Goal: Task Accomplishment & Management: Manage account settings

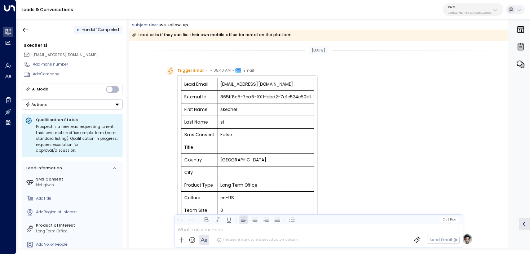
click at [465, 14] on p "e92915cb-7661-49f5-9dc1-5c58aae37760" at bounding box center [469, 13] width 43 height 3
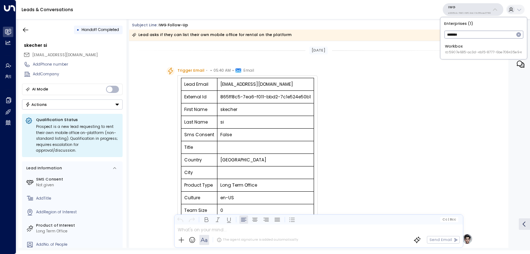
type input "*******"
click at [469, 45] on div "Workbox ID: 5907e685-ac3d-4b15-8777-6be708435e94" at bounding box center [483, 49] width 77 height 11
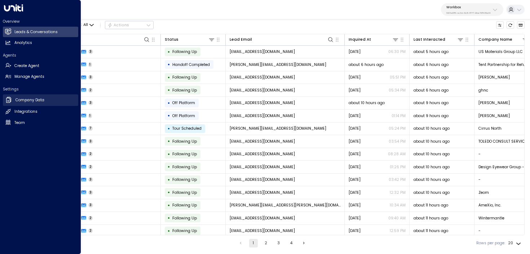
click at [12, 104] on link "Company Data Company Data" at bounding box center [40, 100] width 75 height 12
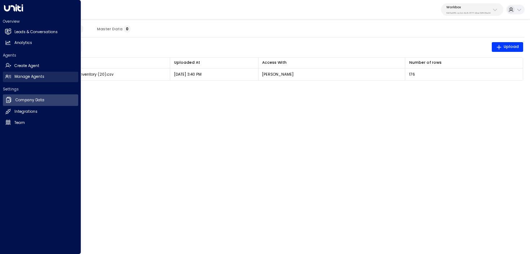
click at [5, 76] on icon at bounding box center [8, 77] width 6 height 6
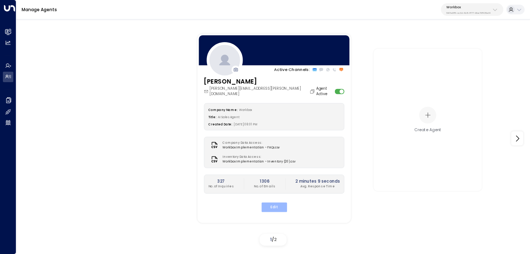
click at [271, 202] on button "Edit" at bounding box center [274, 206] width 26 height 9
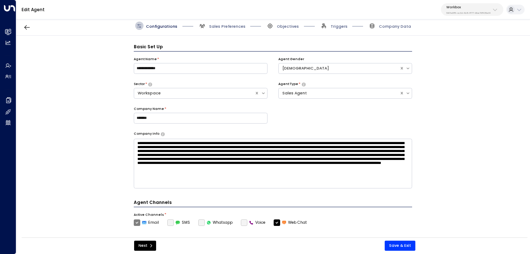
scroll to position [8, 0]
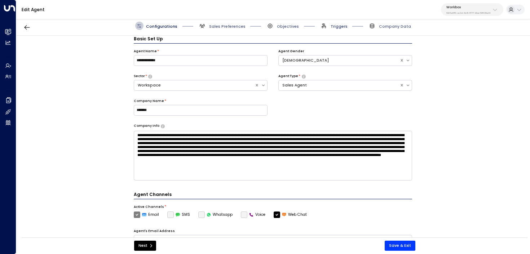
click at [343, 28] on span "Triggers" at bounding box center [338, 26] width 17 height 5
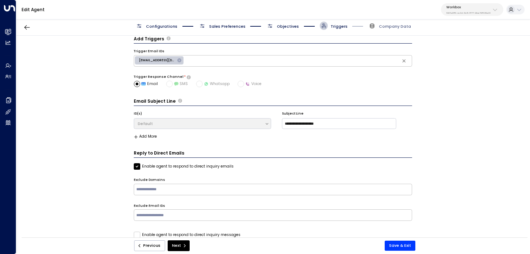
click at [300, 22] on div "Configurations Sales Preferences Objectives Triggers Company Data" at bounding box center [273, 26] width 276 height 8
click at [292, 20] on div "Configurations Sales Preferences Objectives Triggers Company Data" at bounding box center [272, 25] width 513 height 19
click at [291, 24] on span "Objectives" at bounding box center [288, 26] width 22 height 5
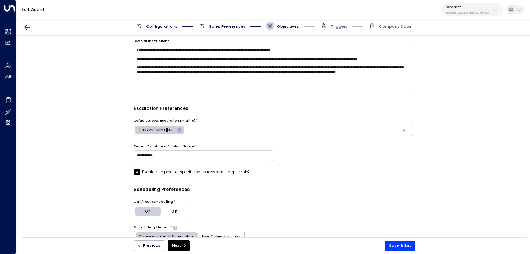
scroll to position [159, 0]
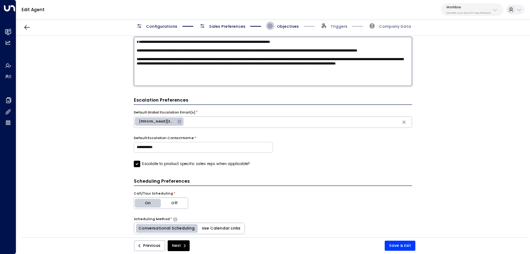
click at [252, 85] on textarea "**********" at bounding box center [273, 62] width 279 height 50
type textarea "**********"
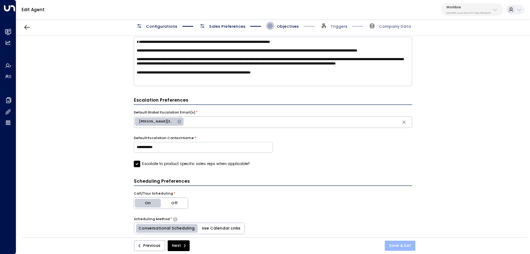
click at [403, 245] on button "Save & Exit" at bounding box center [399, 246] width 31 height 10
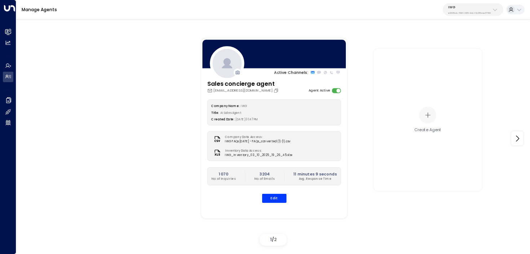
click at [478, 13] on p "e92915cb-7661-49f5-9dc1-5c58aae37760" at bounding box center [469, 13] width 43 height 3
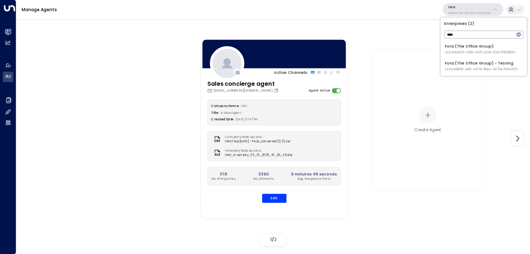
type input "****"
click at [467, 49] on div "Fora (The Office Group) ID: 24bbb2f3-cf28-4415-a26f-20e170838bf4" at bounding box center [480, 49] width 70 height 11
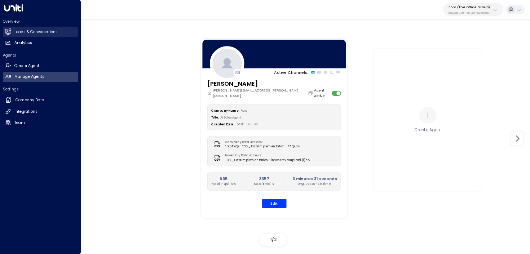
click at [18, 35] on h2 "Leads & Conversations" at bounding box center [35, 32] width 43 height 6
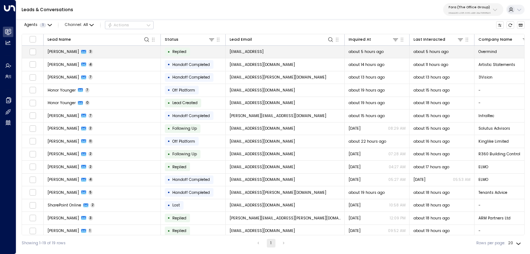
click at [110, 54] on td "Akhat Rakishev 3" at bounding box center [102, 52] width 117 height 13
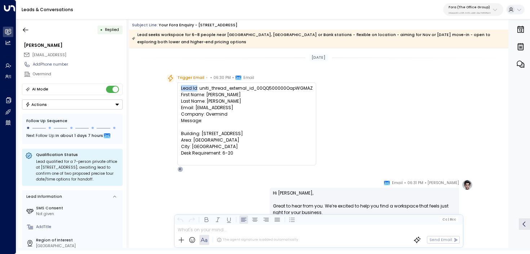
drag, startPoint x: 196, startPoint y: 88, endPoint x: 173, endPoint y: 88, distance: 23.1
click at [173, 88] on div "Trigger Email • • 06:30 PM • Email Lead Id: uniti_thread_external_id_00QQ500000…" at bounding box center [241, 123] width 150 height 98
copy div "Lead Id"
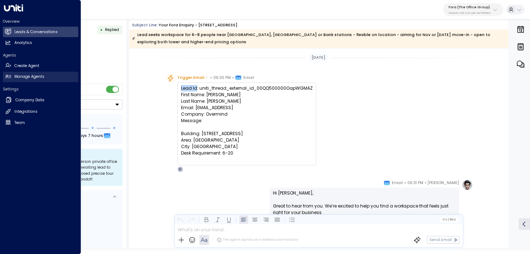
click at [12, 79] on link "Manage Agents Manage Agents" at bounding box center [40, 77] width 75 height 10
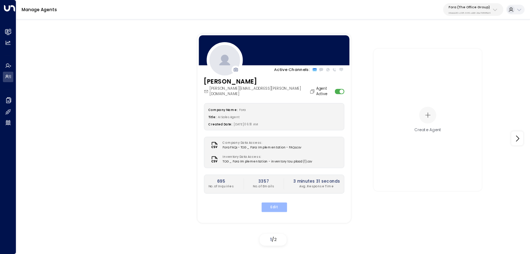
click at [282, 202] on button "Edit" at bounding box center [274, 206] width 26 height 9
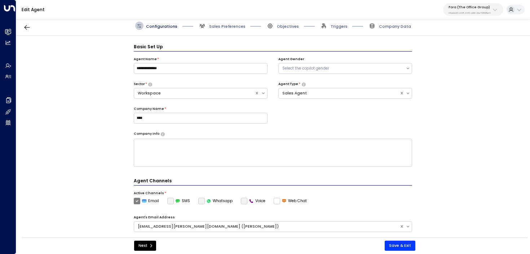
scroll to position [8, 0]
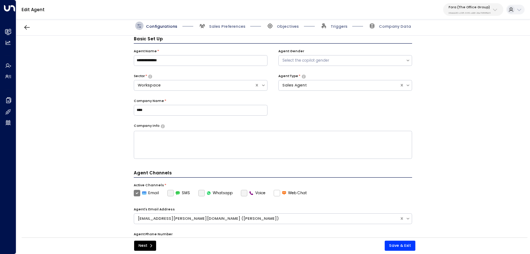
click at [330, 26] on span "Triggers" at bounding box center [334, 26] width 28 height 8
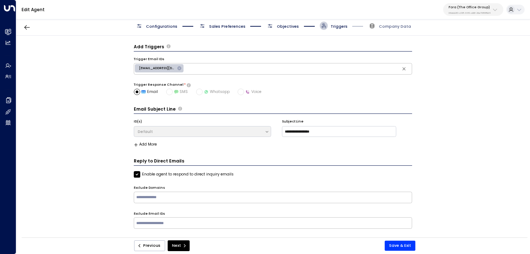
click at [281, 25] on span "Objectives" at bounding box center [288, 26] width 22 height 5
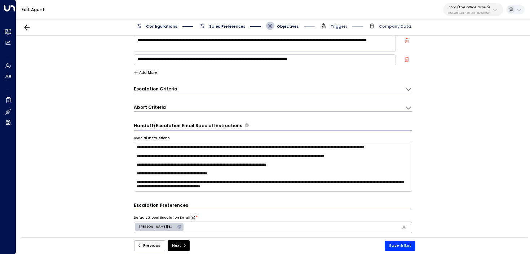
scroll to position [103, 0]
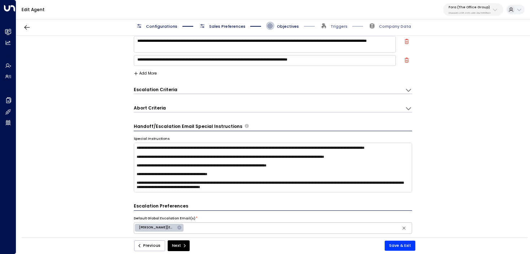
click at [223, 89] on div "Escalation Criteria Reset" at bounding box center [267, 89] width 266 height 6
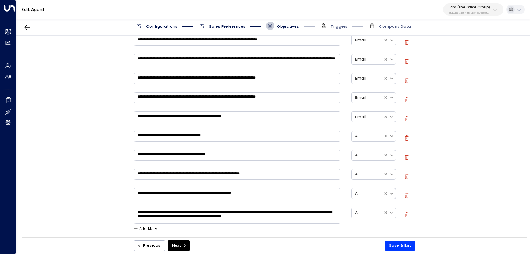
scroll to position [251, 0]
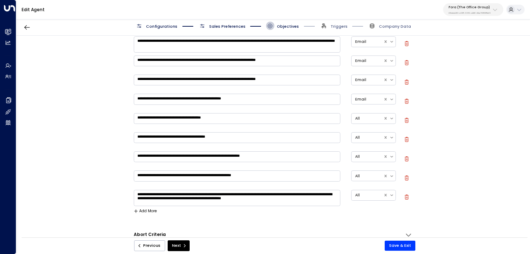
click at [145, 214] on div "**********" at bounding box center [273, 83] width 279 height 273
click at [138, 210] on button "Add More" at bounding box center [145, 211] width 23 height 4
click at [153, 212] on textarea at bounding box center [237, 214] width 206 height 11
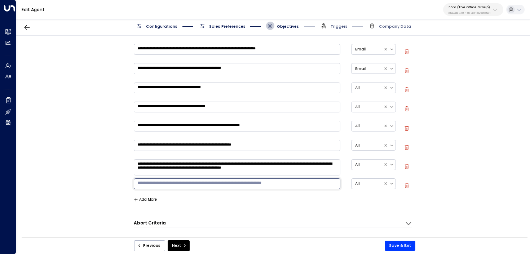
scroll to position [282, 0]
type textarea "*"
paste textarea "********"
type textarea "**********"
click at [281, 203] on div "**********" at bounding box center [273, 63] width 279 height 293
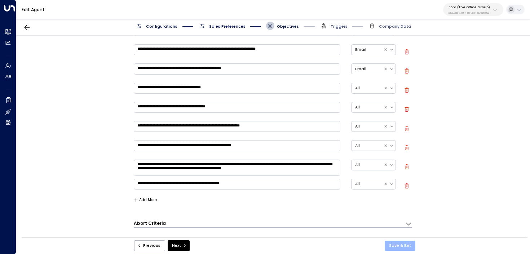
click at [393, 245] on button "Save & Exit" at bounding box center [399, 246] width 31 height 10
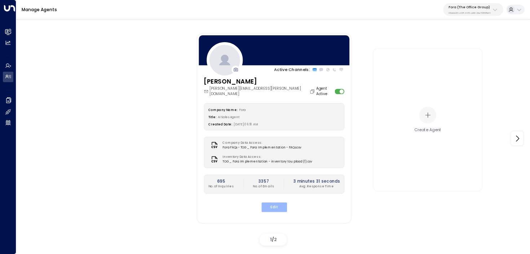
click at [272, 203] on button "Edit" at bounding box center [274, 206] width 26 height 9
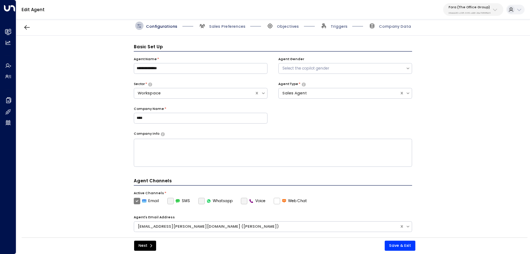
scroll to position [8, 0]
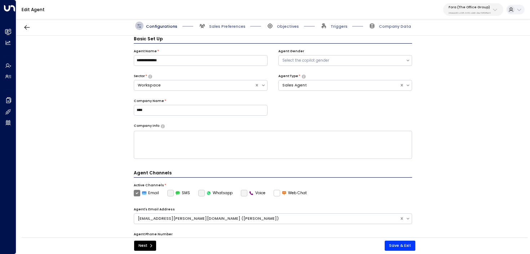
click at [336, 30] on div "Configurations Sales Preferences Objectives Triggers Company Data" at bounding box center [272, 25] width 513 height 19
click at [334, 26] on span "Triggers" at bounding box center [338, 26] width 17 height 5
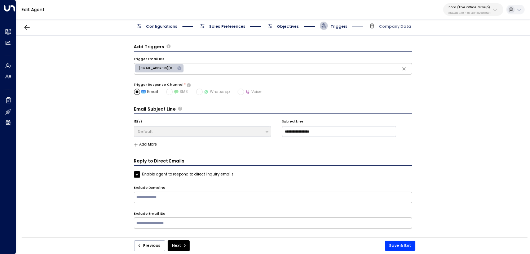
scroll to position [0, 0]
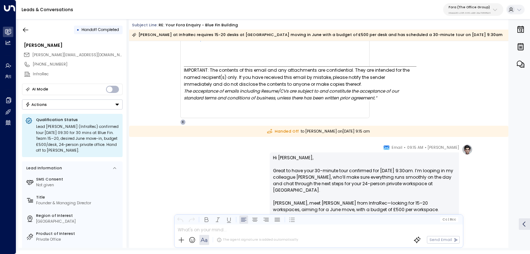
scroll to position [1417, 0]
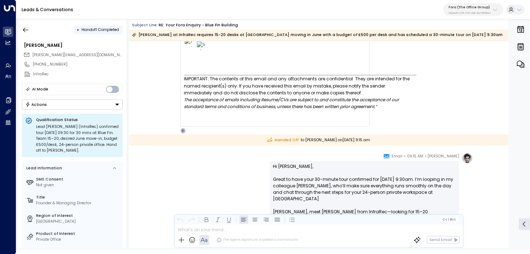
click at [465, 16] on div "Leads & Conversations Fora (The Office Group) 24bbb2f3-cf28-4415-a26f-20e170838…" at bounding box center [272, 9] width 513 height 19
click at [464, 10] on div "Fora (The Office Group) 24bbb2f3-cf28-4415-a26f-20e170838bf4" at bounding box center [469, 9] width 42 height 9
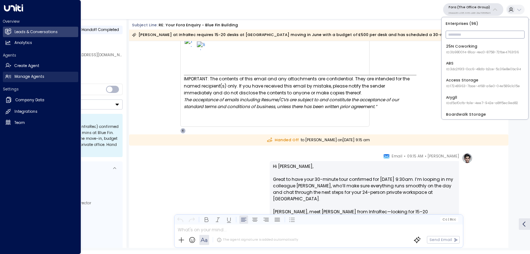
click at [9, 80] on link "Manage Agents Manage Agents" at bounding box center [40, 77] width 75 height 10
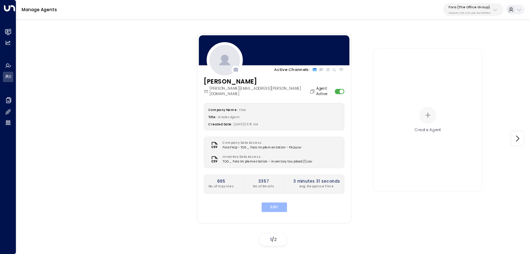
click at [284, 202] on button "Edit" at bounding box center [274, 206] width 26 height 9
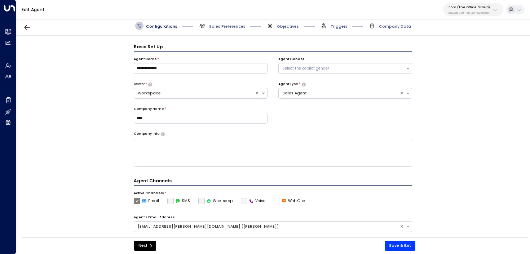
scroll to position [8, 0]
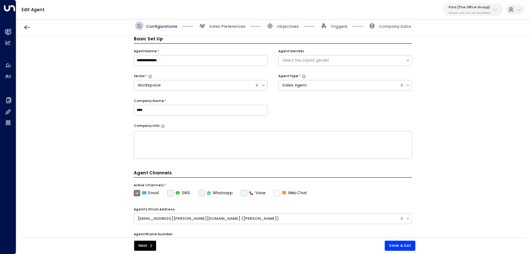
click at [339, 29] on span "Triggers" at bounding box center [334, 26] width 28 height 8
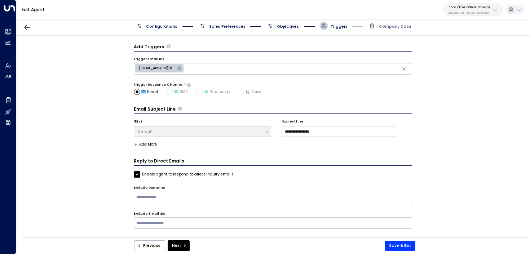
click at [291, 18] on div "Edit Agent Fora (The Office Group) 24bbb2f3-cf28-4415-a26f-20e170838bf4" at bounding box center [272, 9] width 513 height 19
click at [288, 28] on span "Objectives" at bounding box center [288, 26] width 22 height 5
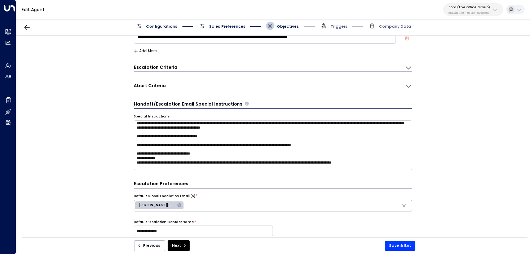
scroll to position [35, 0]
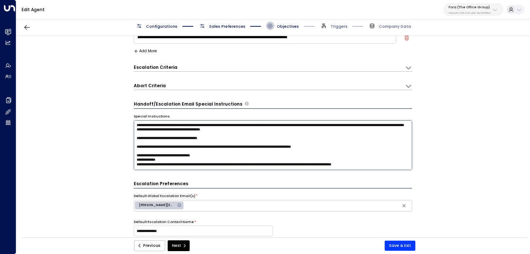
click at [362, 143] on textarea at bounding box center [273, 145] width 279 height 50
click at [350, 147] on textarea at bounding box center [273, 145] width 279 height 50
click at [345, 150] on textarea at bounding box center [273, 145] width 279 height 50
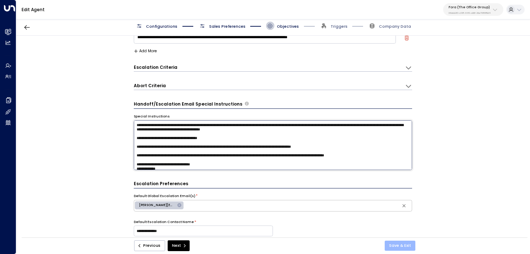
type textarea "**********"
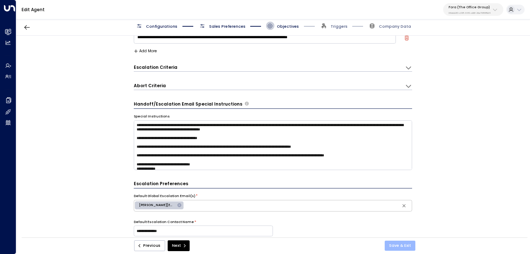
click at [403, 248] on button "Save & Exit" at bounding box center [399, 246] width 31 height 10
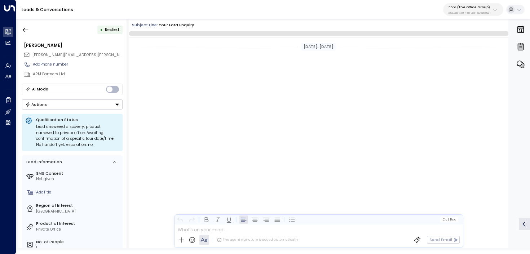
scroll to position [612, 0]
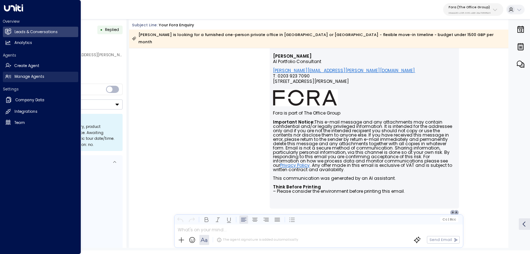
click at [12, 79] on link "Manage Agents Manage Agents" at bounding box center [40, 77] width 75 height 10
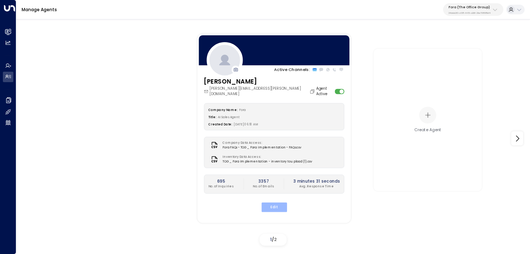
click at [277, 204] on button "Edit" at bounding box center [274, 206] width 26 height 9
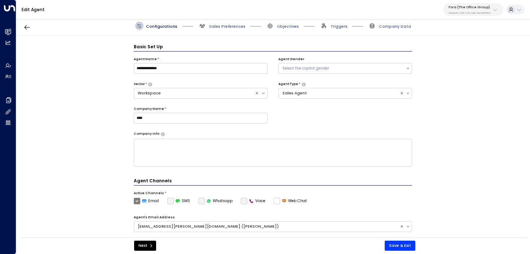
scroll to position [8, 0]
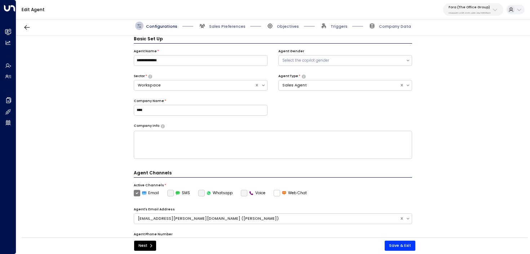
click at [225, 29] on span "Sales Preferences" at bounding box center [221, 26] width 47 height 8
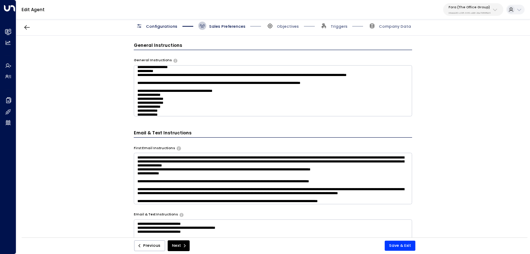
scroll to position [156, 0]
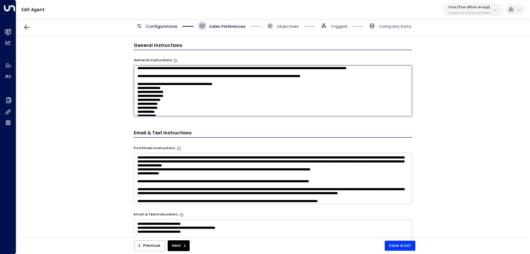
click at [210, 86] on textarea at bounding box center [273, 90] width 279 height 51
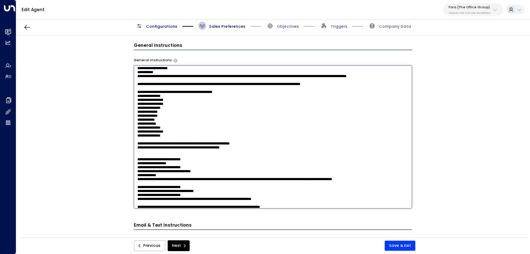
click at [298, 92] on textarea at bounding box center [273, 136] width 279 height 143
click at [300, 95] on textarea at bounding box center [273, 136] width 279 height 143
click at [299, 96] on textarea at bounding box center [273, 136] width 279 height 143
click at [299, 95] on textarea at bounding box center [273, 136] width 279 height 143
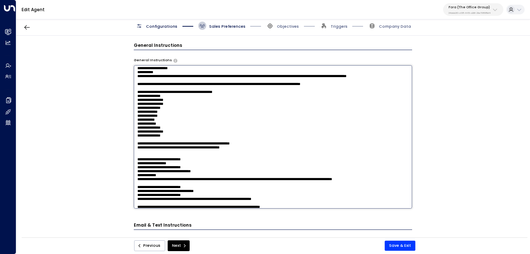
drag, startPoint x: 299, startPoint y: 95, endPoint x: 258, endPoint y: 95, distance: 41.4
click at [258, 95] on textarea at bounding box center [273, 136] width 279 height 143
type textarea "**********"
click at [407, 247] on button "Save & Exit" at bounding box center [399, 246] width 31 height 10
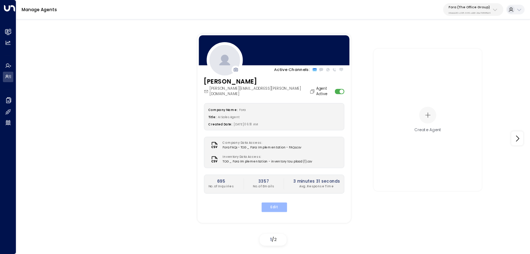
click at [277, 202] on button "Edit" at bounding box center [274, 206] width 26 height 9
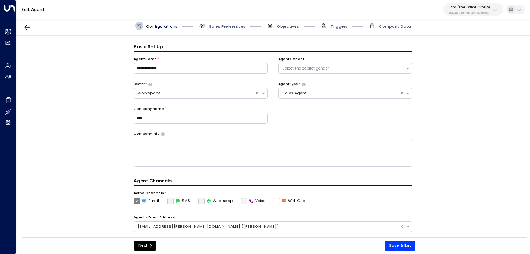
scroll to position [8, 0]
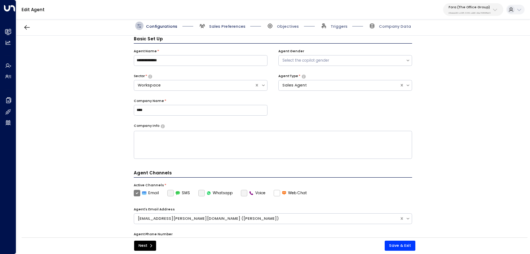
click at [217, 27] on span "Sales Preferences" at bounding box center [227, 26] width 36 height 5
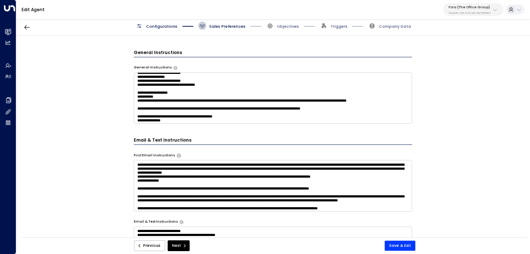
scroll to position [139, 0]
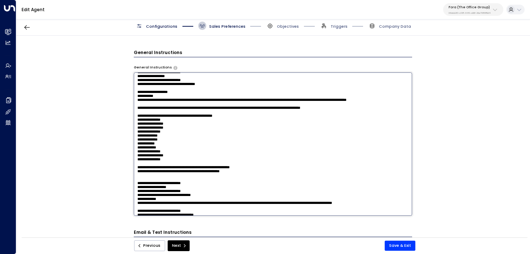
drag, startPoint x: 214, startPoint y: 108, endPoint x: 130, endPoint y: 90, distance: 86.1
click at [130, 90] on div "**********" at bounding box center [272, 138] width 513 height 205
